Goal: Task Accomplishment & Management: Use online tool/utility

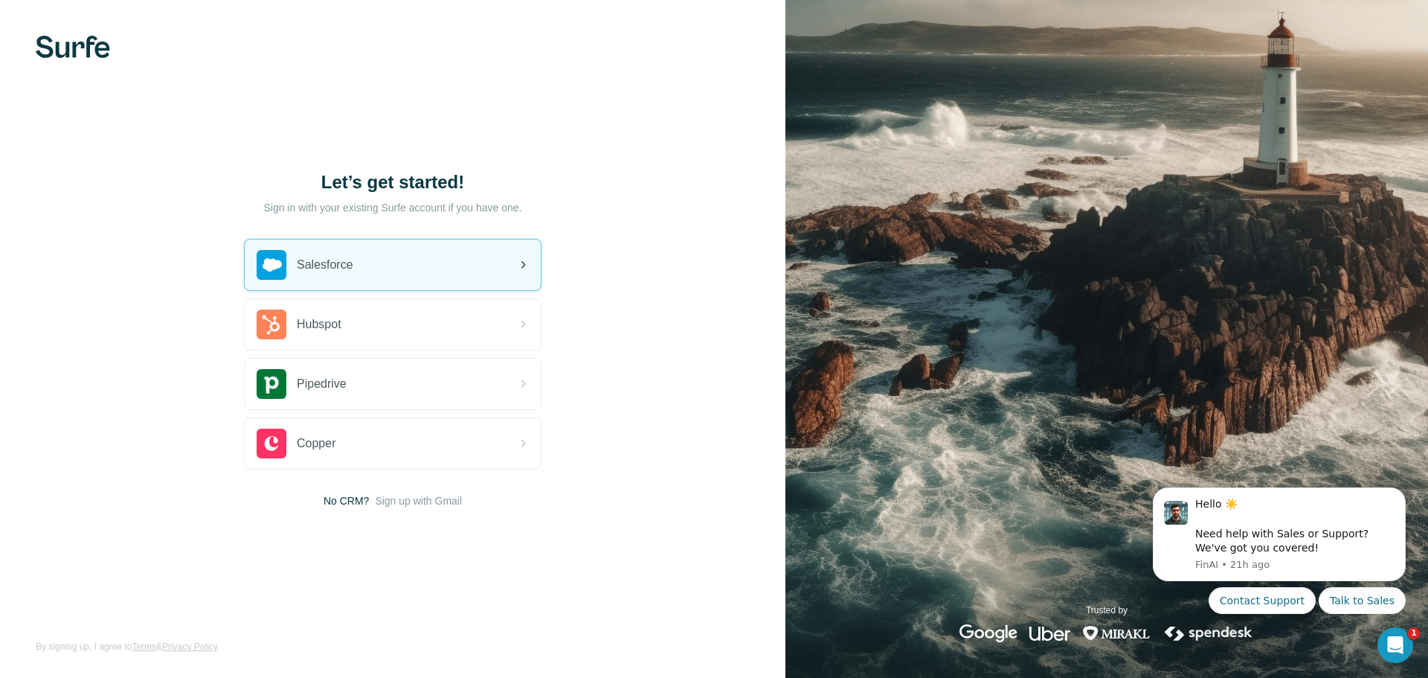
click at [489, 268] on div "Salesforce" at bounding box center [393, 264] width 296 height 51
click at [1401, 492] on icon "Dismiss notification" at bounding box center [1400, 491] width 5 height 5
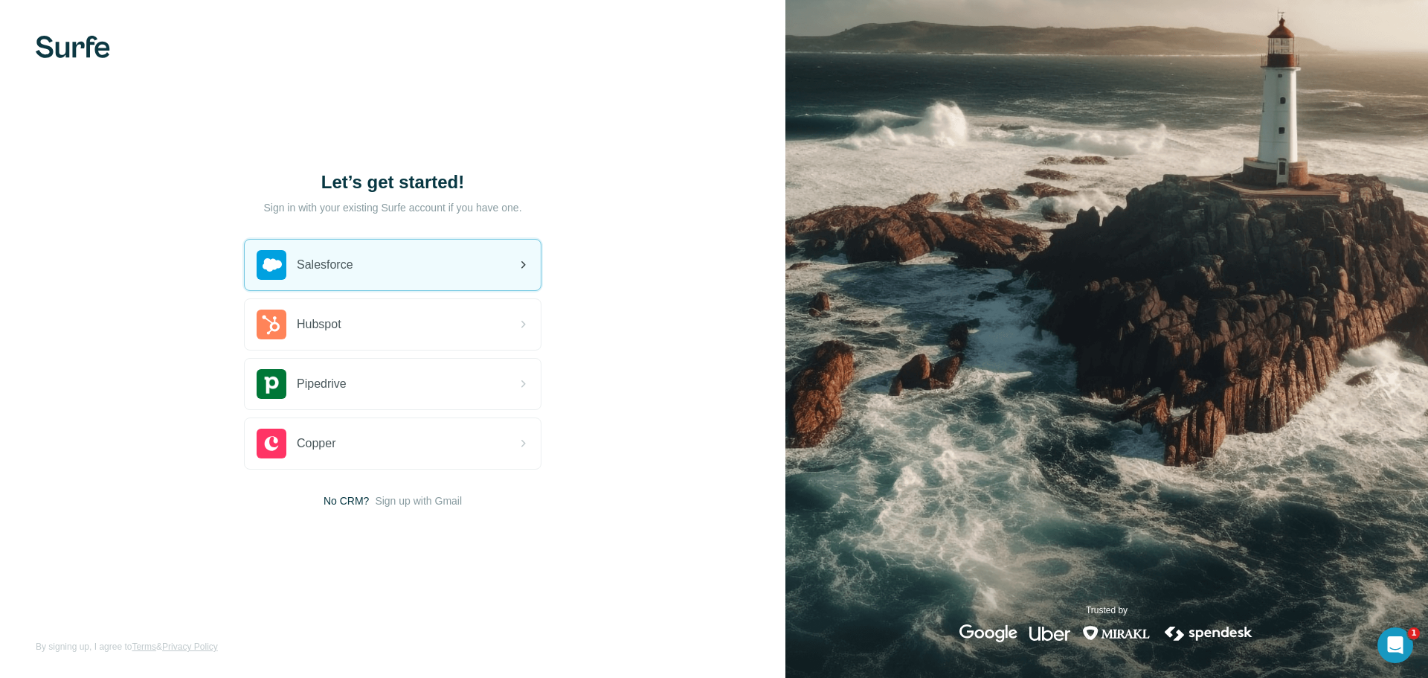
click at [426, 271] on div "Salesforce" at bounding box center [393, 264] width 296 height 51
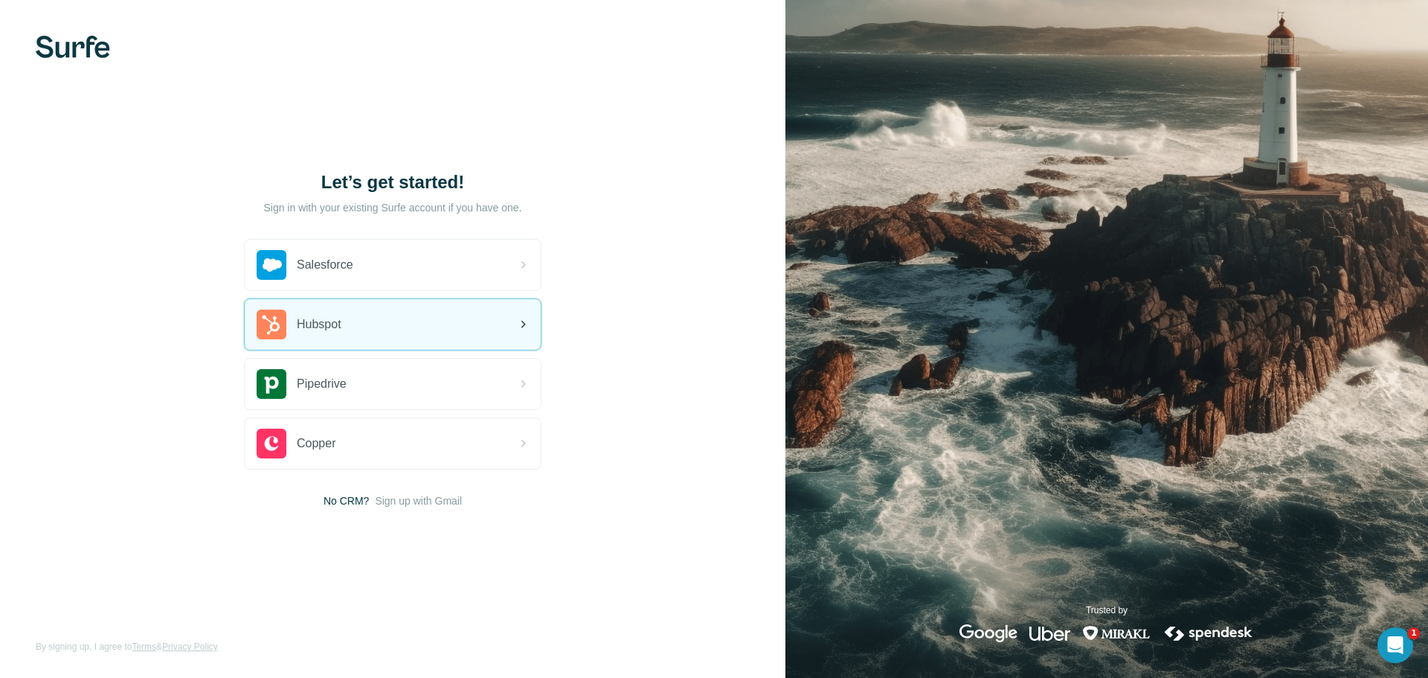
click at [495, 317] on div "Hubspot" at bounding box center [393, 324] width 296 height 51
